Goal: Check status: Check status

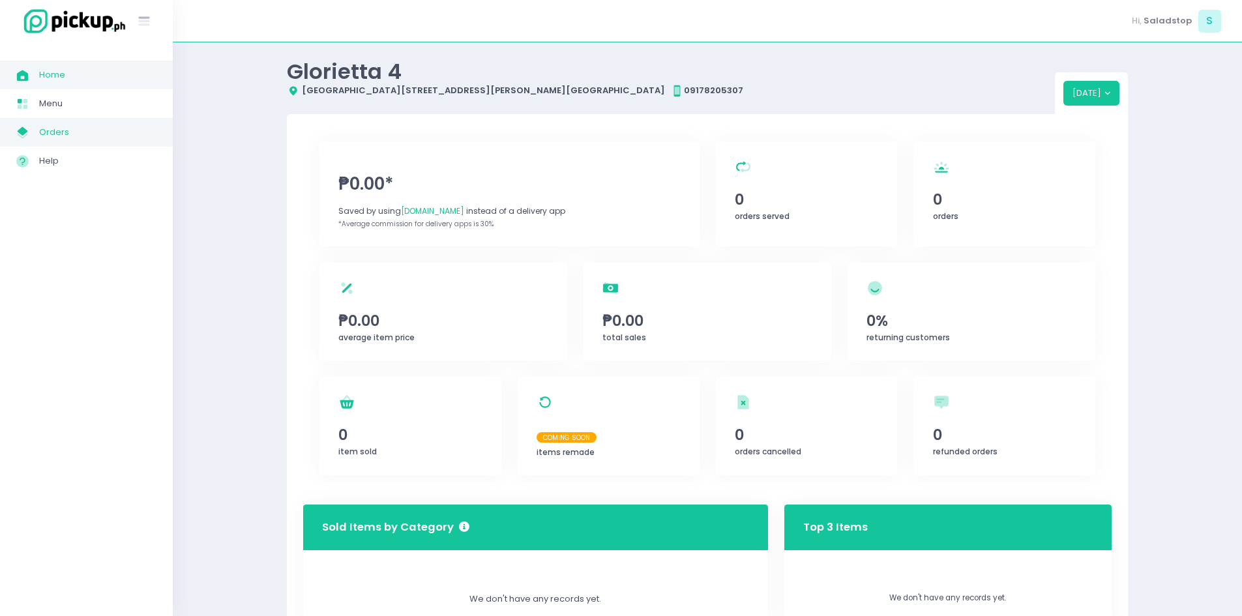
click at [65, 140] on span "Orders" at bounding box center [97, 132] width 117 height 17
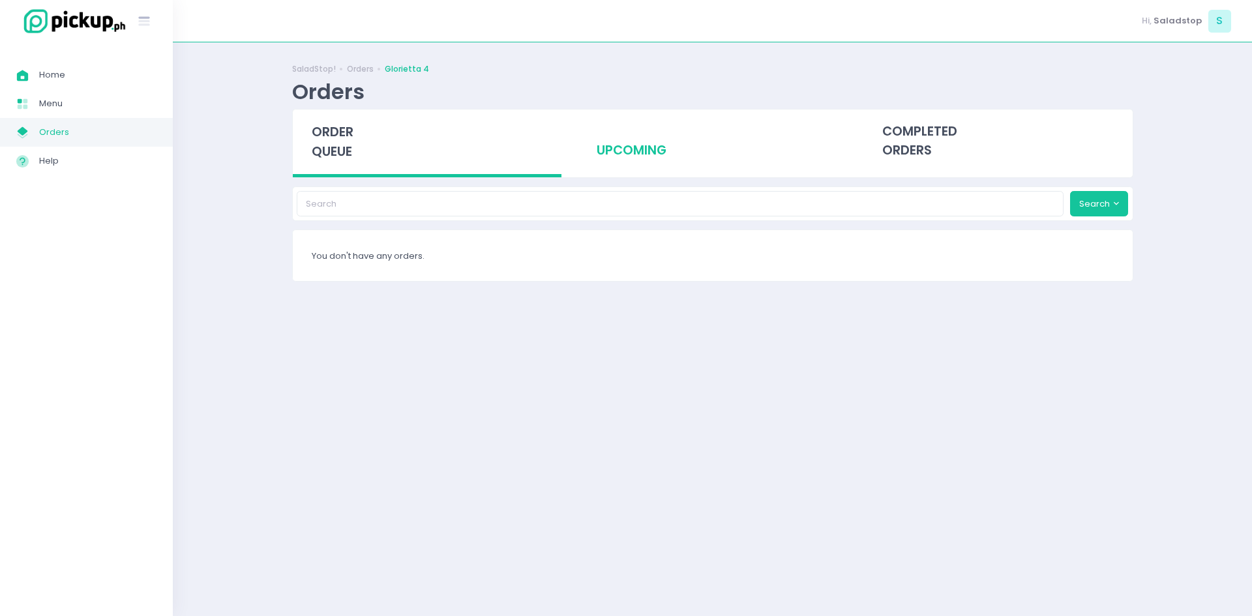
click at [655, 128] on div "upcoming" at bounding box center [712, 142] width 269 height 64
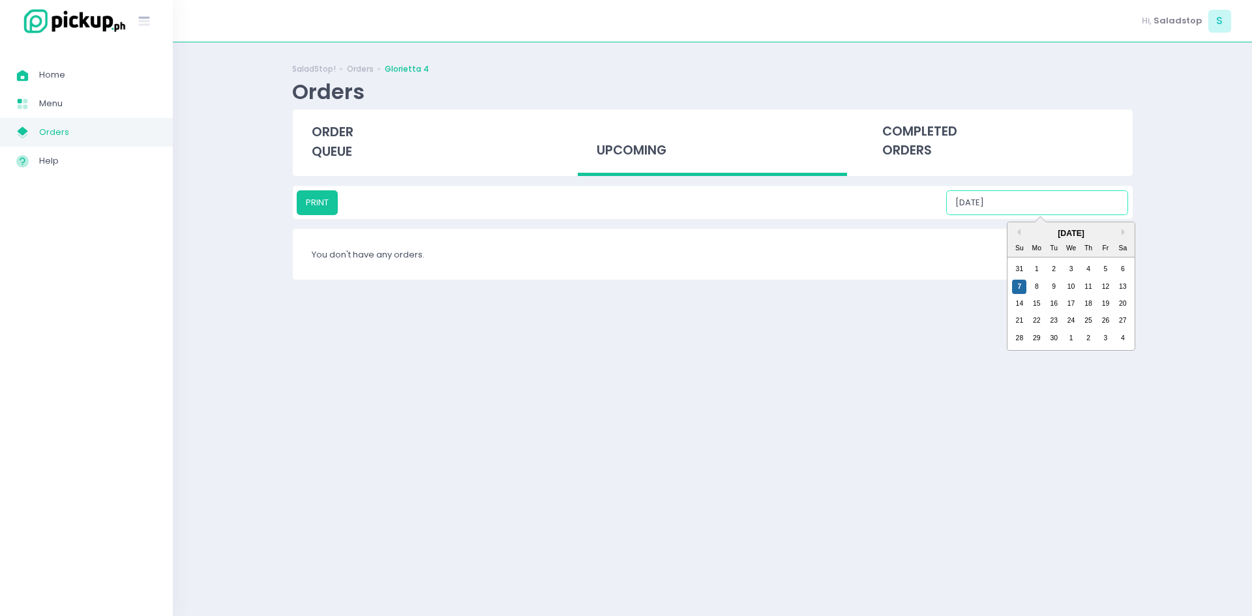
click at [1038, 207] on input "[DATE]" at bounding box center [1037, 202] width 182 height 25
click at [1109, 287] on div "12" at bounding box center [1105, 287] width 14 height 14
type input "[DATE]"
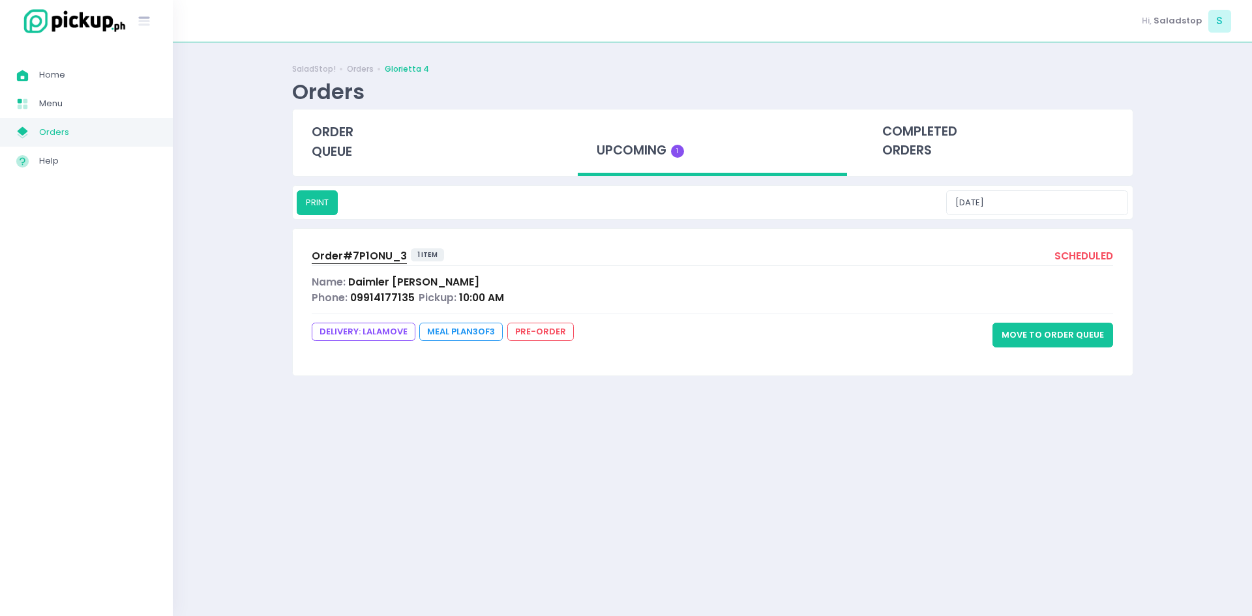
click at [345, 286] on span "Name:" at bounding box center [329, 282] width 34 height 14
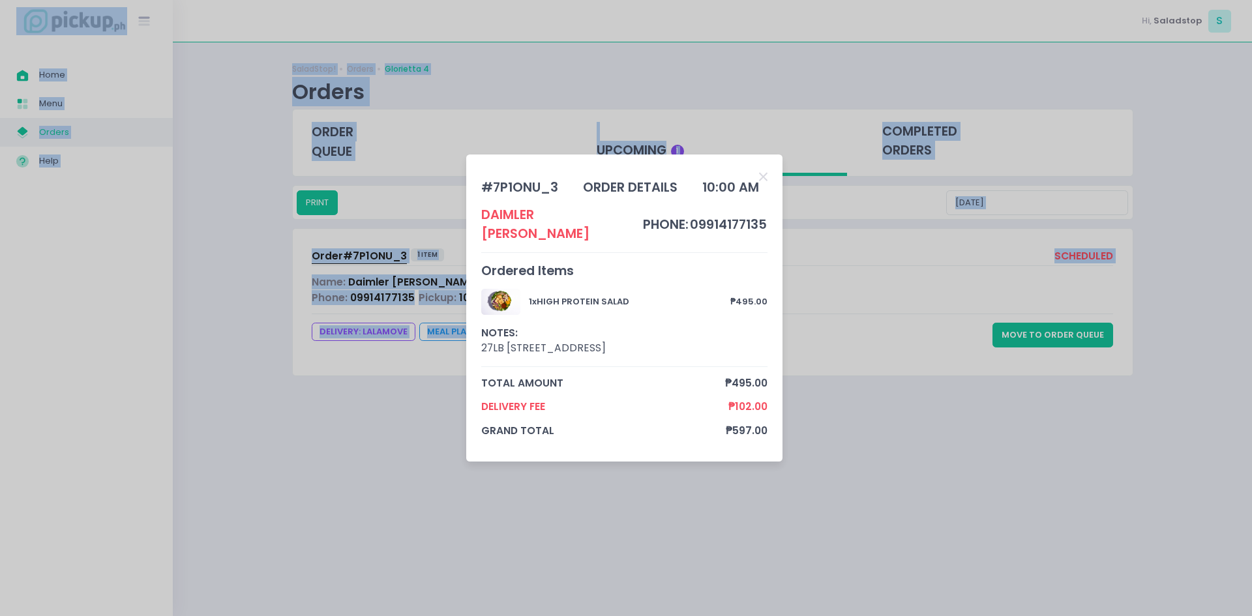
click at [345, 286] on div "# 7P1ONU_3 order details 10:00 AM Daimler [PERSON_NAME] phone: 09914177135 Orde…" at bounding box center [626, 308] width 1252 height 616
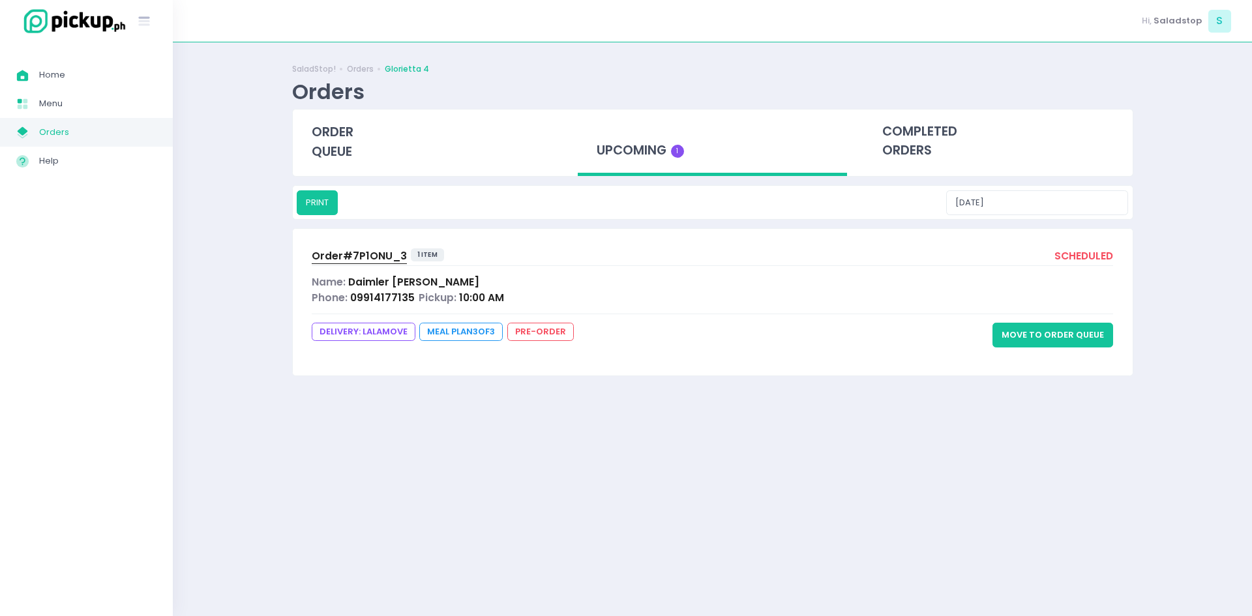
click at [345, 286] on span "Name:" at bounding box center [329, 282] width 34 height 14
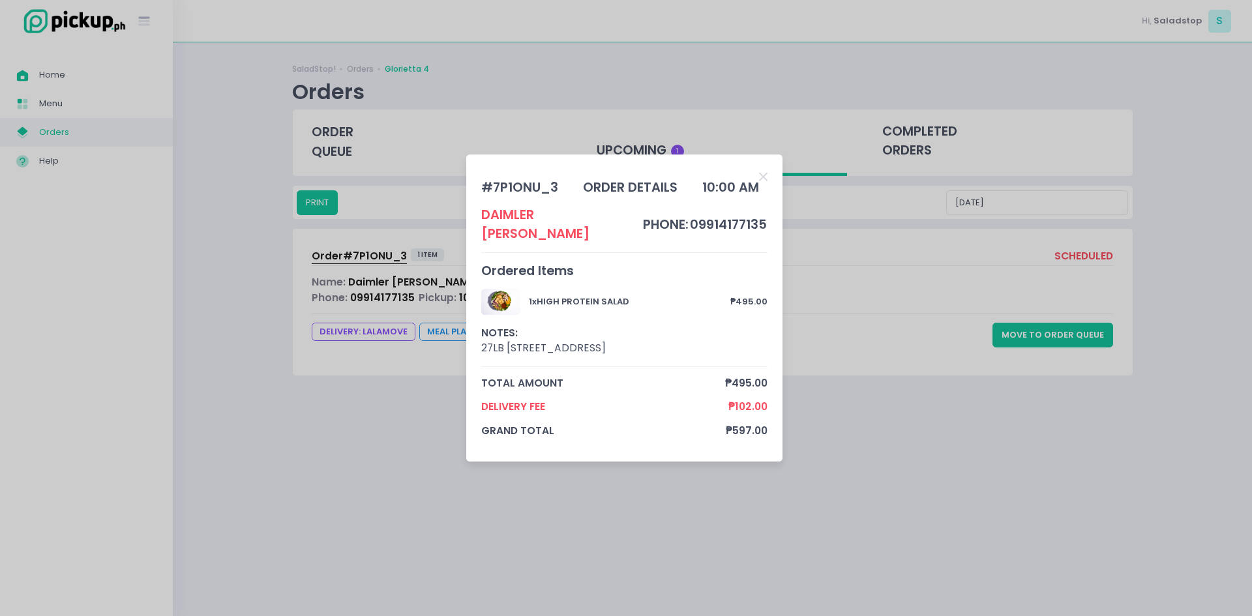
click at [256, 603] on div "# 7P1ONU_3 order details 10:00 AM Daimler [PERSON_NAME] phone: 09914177135 Orde…" at bounding box center [626, 308] width 1252 height 616
